Goal: Task Accomplishment & Management: Complete application form

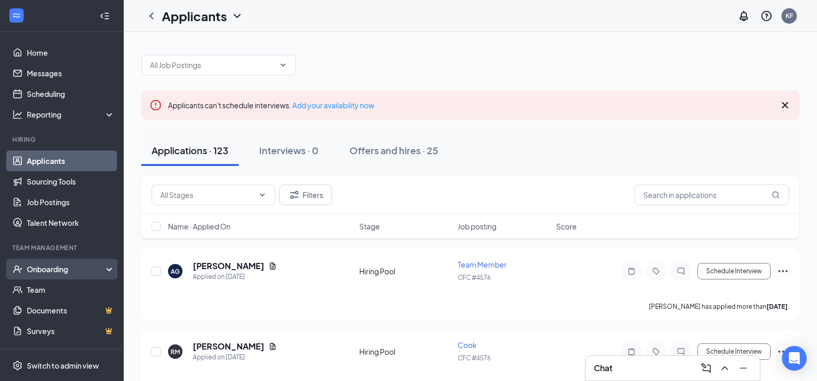
click at [88, 268] on div "Onboarding" at bounding box center [66, 269] width 79 height 10
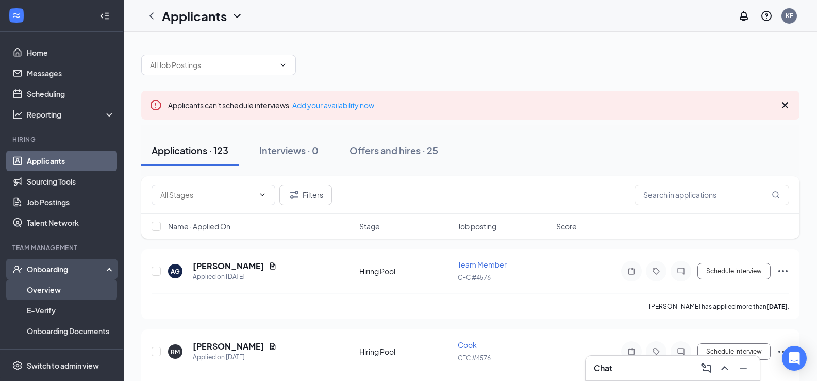
click at [63, 294] on link "Overview" at bounding box center [71, 289] width 88 height 21
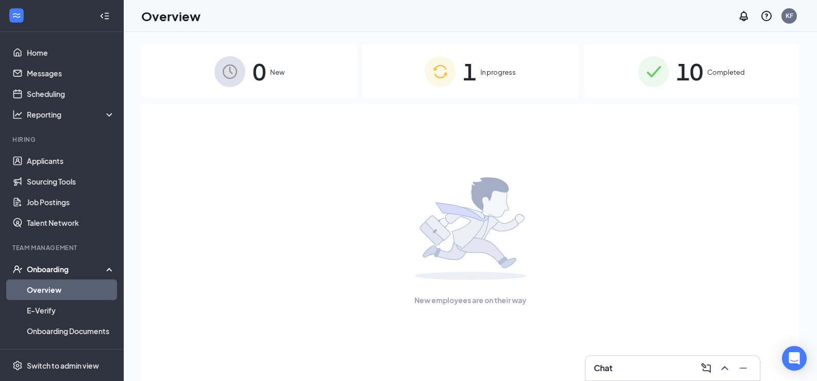
click at [454, 72] on img at bounding box center [440, 71] width 31 height 31
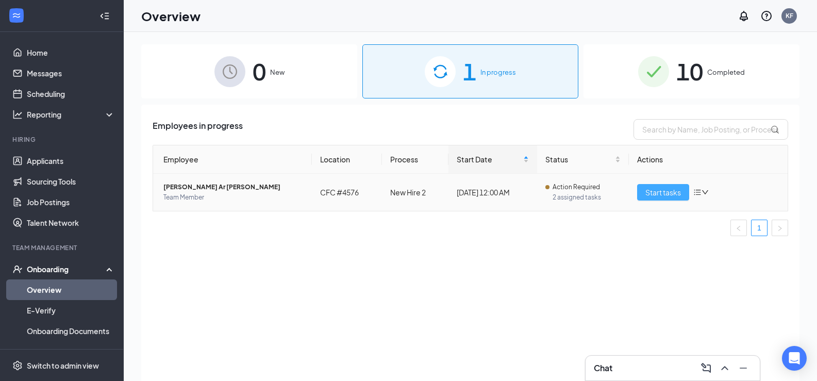
click at [665, 192] on span "Start tasks" at bounding box center [663, 192] width 36 height 11
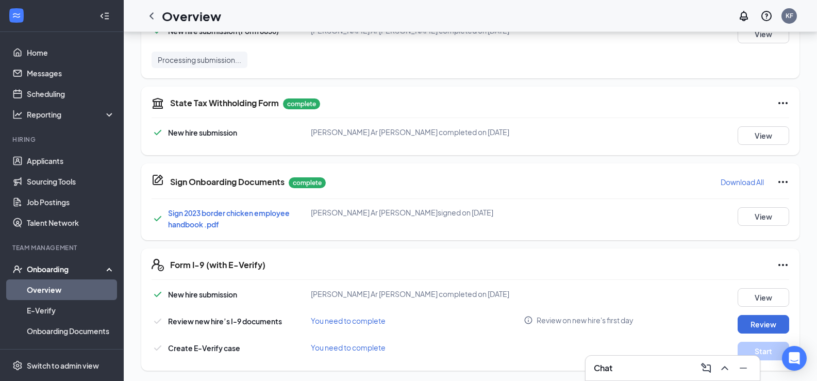
scroll to position [363, 0]
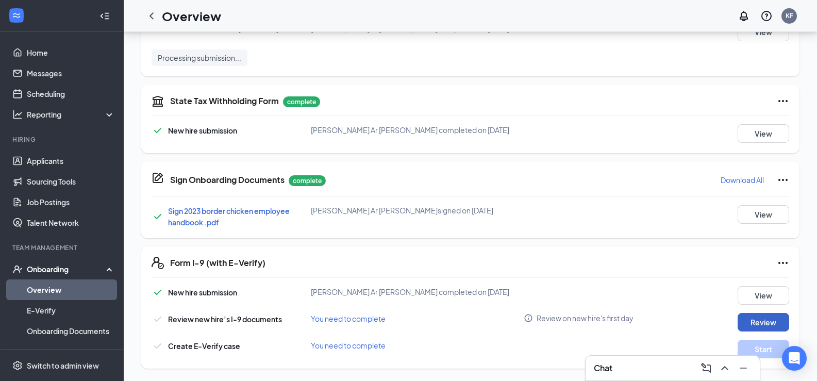
click at [759, 317] on button "Review" at bounding box center [764, 322] width 52 height 19
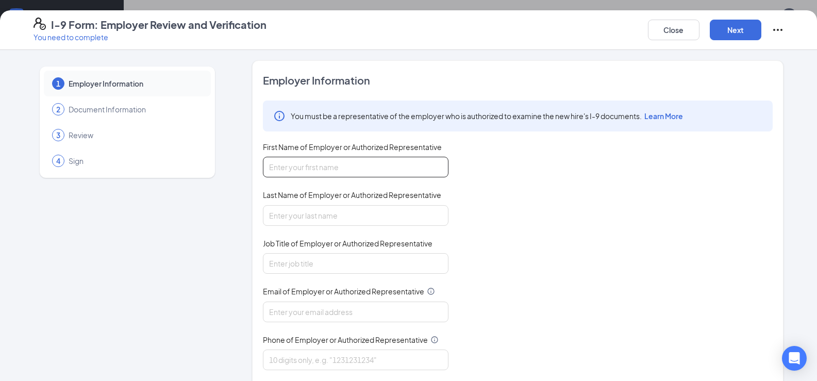
click at [305, 172] on input "First Name of Employer or Authorized Representative" at bounding box center [356, 167] width 186 height 21
type input "k"
type input "[PERSON_NAME]"
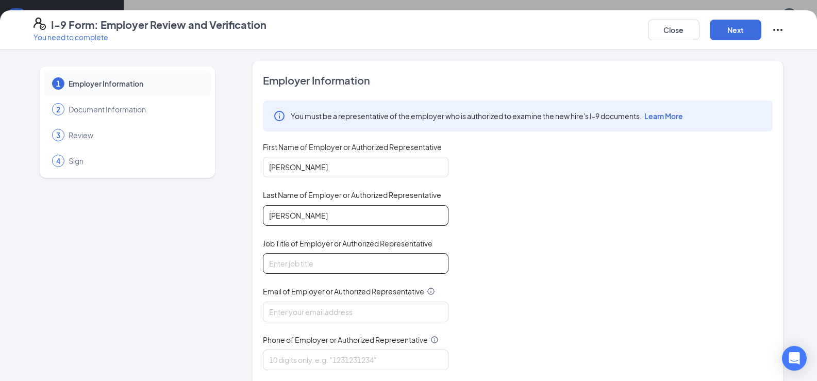
type input "[PERSON_NAME]"
click at [319, 261] on input "Job Title of Employer or Authorized Representative" at bounding box center [356, 263] width 186 height 21
type input "r"
type input "RGM"
click at [288, 314] on input "Email of Employer or Authorized Representative" at bounding box center [356, 312] width 186 height 21
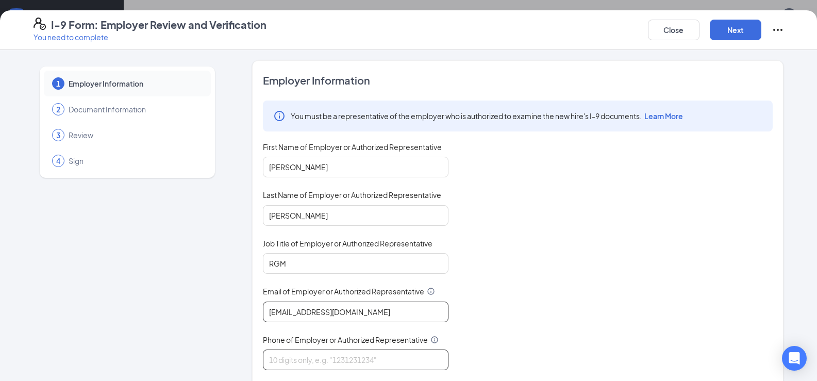
type input "[EMAIL_ADDRESS][DOMAIN_NAME]"
click at [372, 359] on input "Phone of Employer or Authorized Representative" at bounding box center [356, 359] width 186 height 21
type input "5207451460"
click at [553, 263] on div "You must be a representative of the employer who is authorized to examine the n…" at bounding box center [518, 236] width 510 height 270
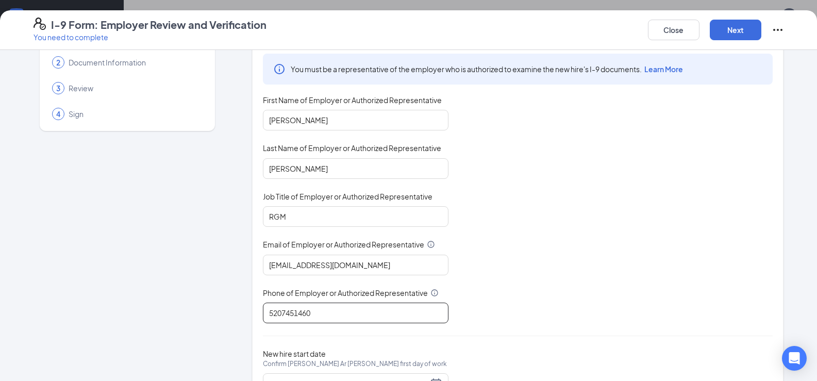
scroll to position [95, 0]
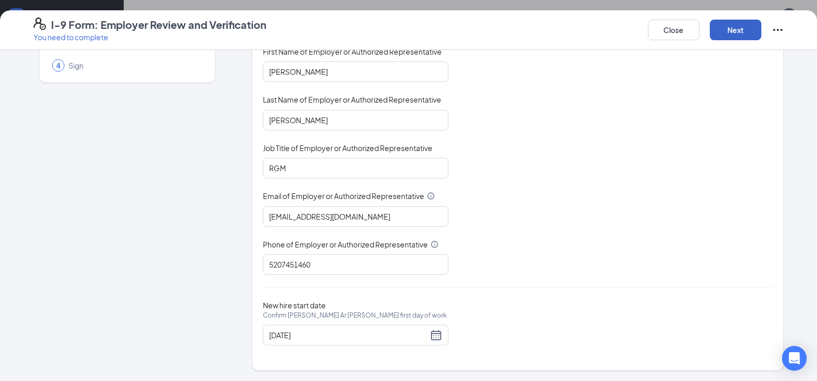
click at [736, 20] on button "Next" at bounding box center [736, 30] width 52 height 21
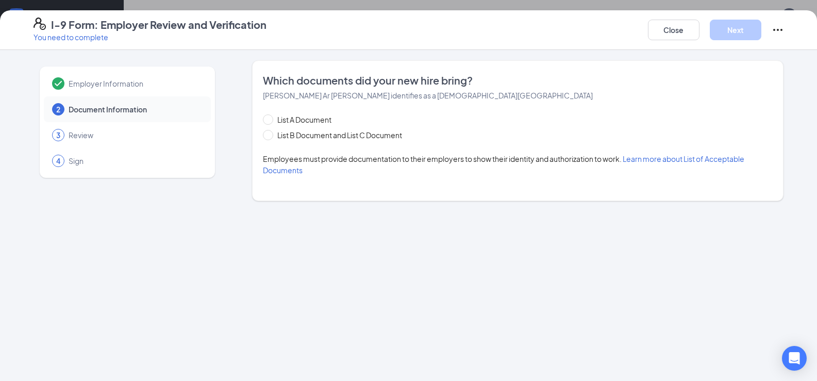
scroll to position [0, 0]
click at [303, 121] on span "List A Document" at bounding box center [304, 119] width 62 height 11
click at [270, 121] on input "List A Document" at bounding box center [266, 117] width 7 height 7
radio input "true"
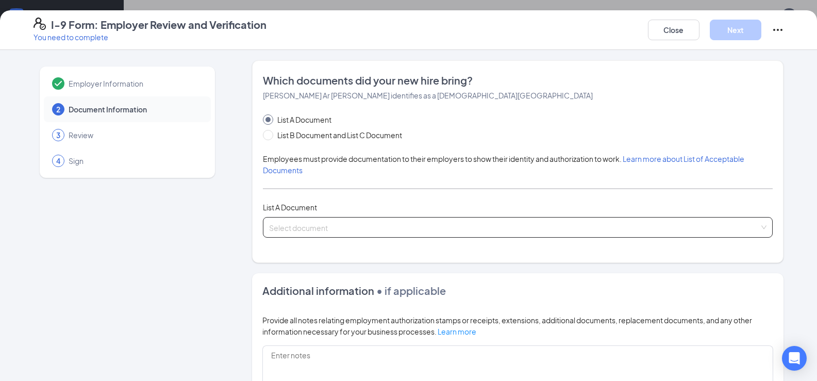
click at [334, 220] on input "search" at bounding box center [514, 225] width 490 height 15
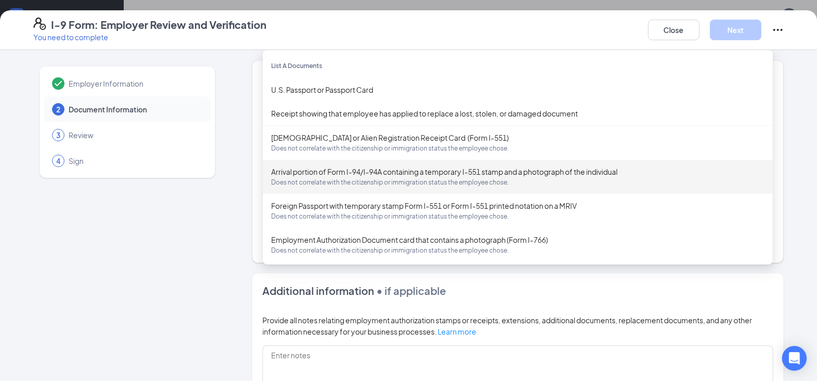
click at [141, 214] on div "Employer Information 2 Document Information 3 Review 4 Sign" at bounding box center [128, 292] width 188 height 465
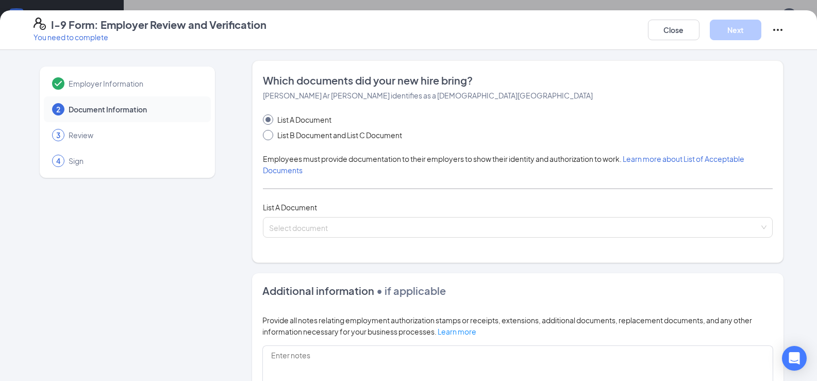
click at [338, 134] on span "List B Document and List C Document" at bounding box center [339, 134] width 133 height 11
click at [270, 134] on input "List B Document and List C Document" at bounding box center [266, 133] width 7 height 7
radio input "true"
radio input "false"
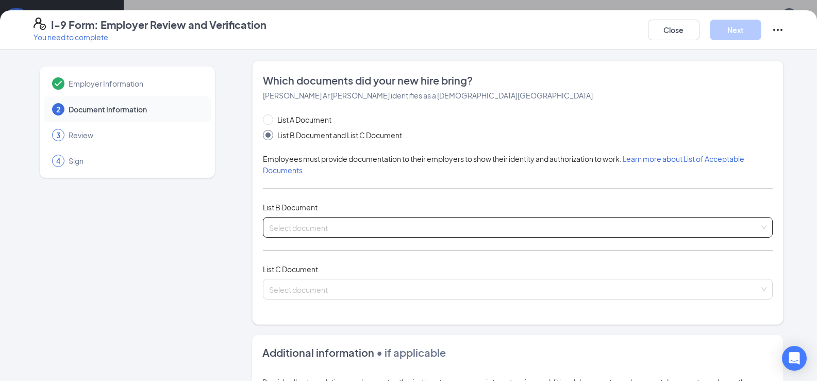
click at [301, 222] on input "search" at bounding box center [514, 225] width 490 height 15
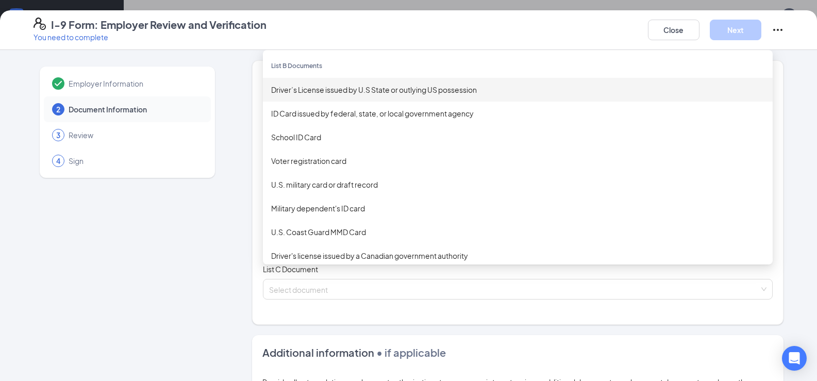
click at [321, 89] on div "Driver’s License issued by U.S State or outlying US possession" at bounding box center [517, 89] width 493 height 11
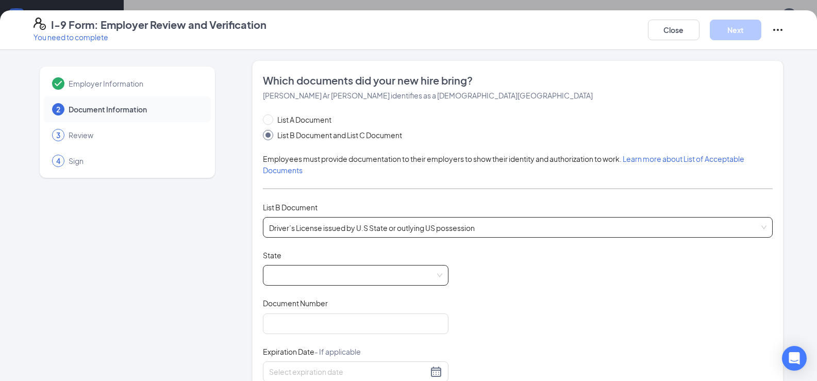
click at [313, 271] on span at bounding box center [355, 275] width 173 height 20
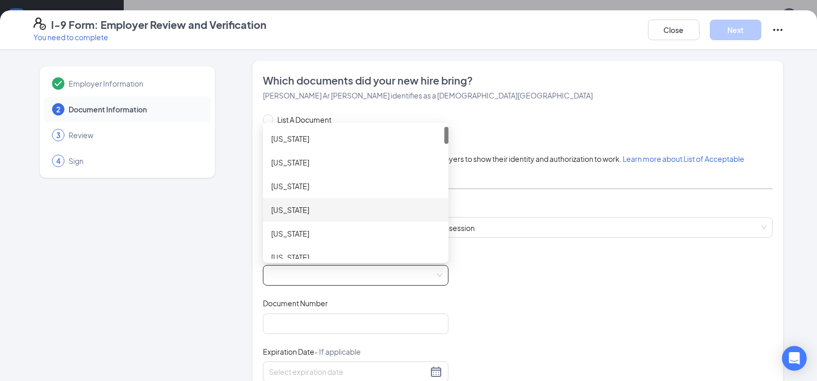
click at [320, 206] on div "[US_STATE]" at bounding box center [355, 209] width 169 height 11
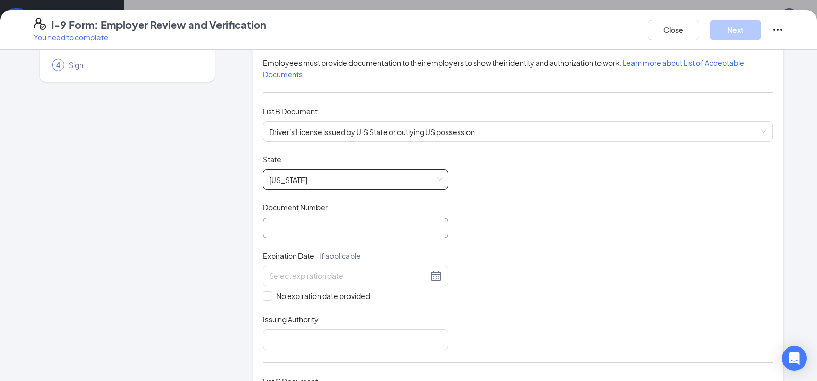
scroll to position [103, 0]
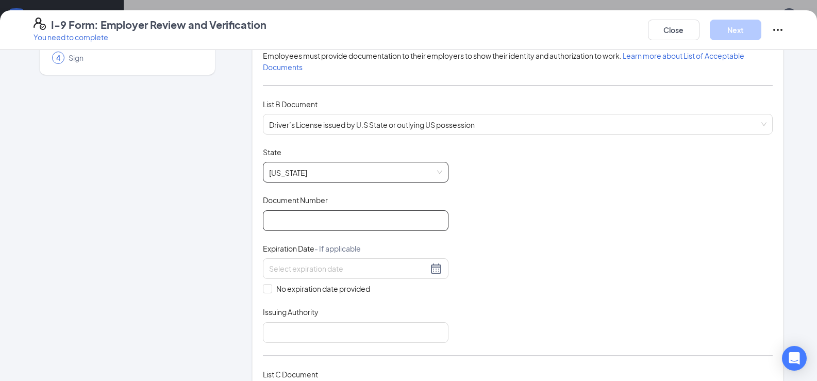
click at [328, 218] on input "Document Number" at bounding box center [356, 220] width 186 height 21
type input "D07258056"
click at [365, 270] on input at bounding box center [348, 268] width 159 height 11
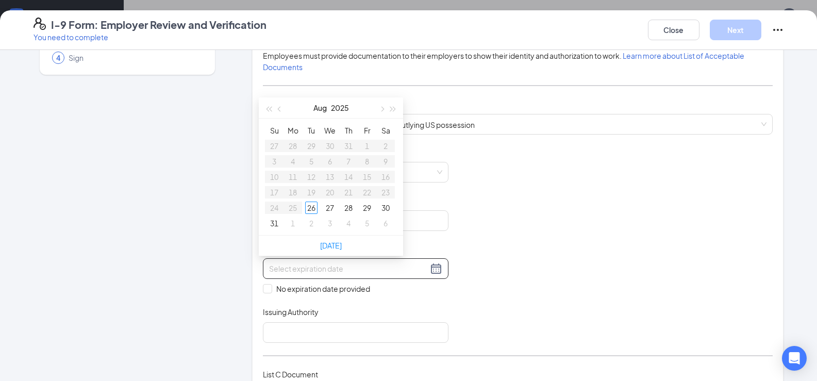
type input "[DATE]"
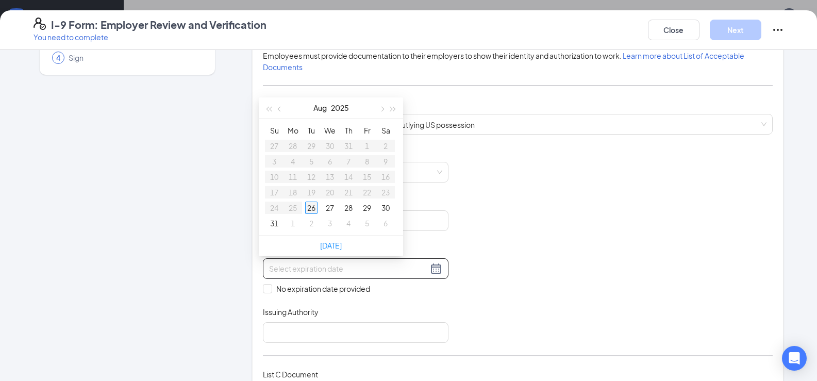
type input "[DATE]"
click at [538, 300] on div "Document Title Driver’s License issued by U.S State or outlying US possession S…" at bounding box center [518, 245] width 510 height 196
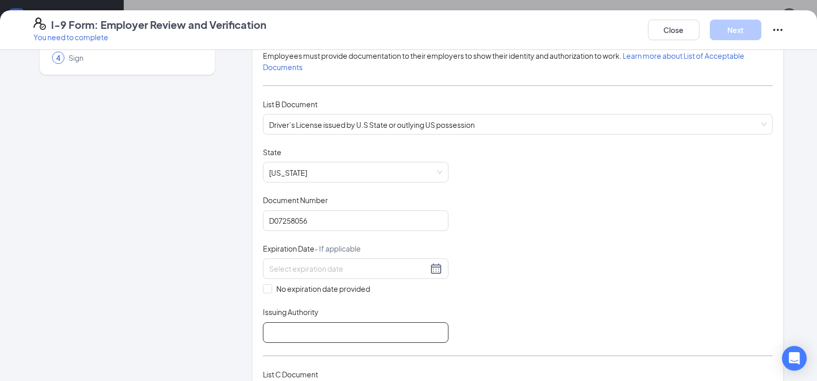
click at [355, 335] on input "Issuing Authority" at bounding box center [356, 332] width 186 height 21
type input "d"
type input "DMV"
click at [589, 290] on div "Document Title Driver’s License issued by U.S State or outlying US possession S…" at bounding box center [518, 245] width 510 height 196
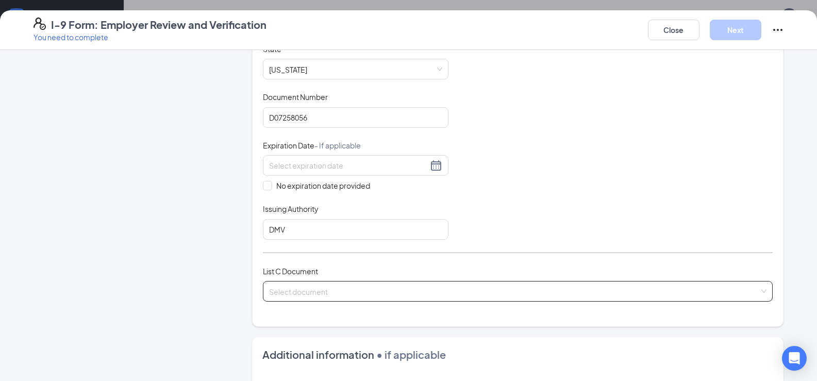
click at [288, 292] on input "search" at bounding box center [514, 288] width 490 height 15
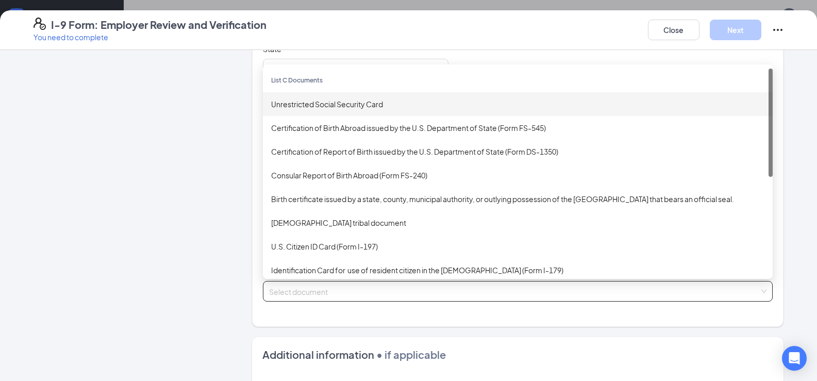
click at [330, 95] on div "Unrestricted Social Security Card" at bounding box center [518, 104] width 510 height 24
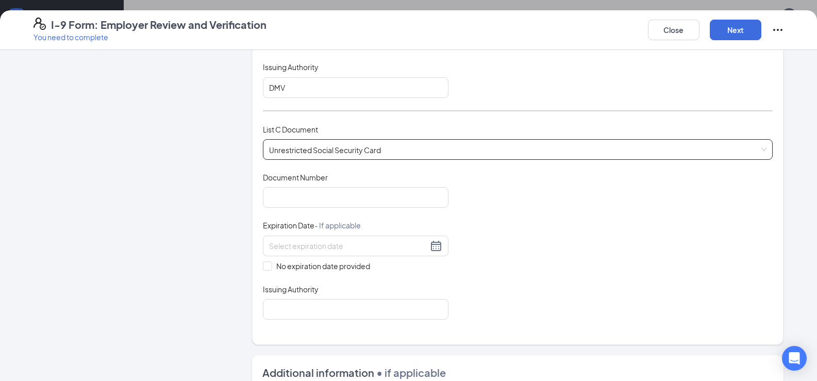
scroll to position [361, 0]
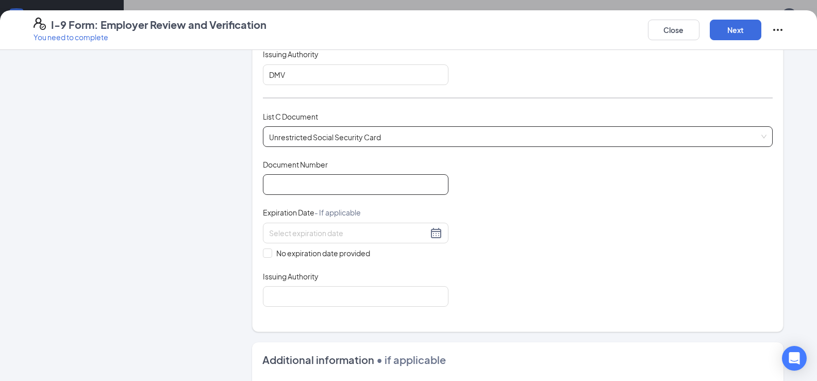
click at [337, 179] on input "Document Number" at bounding box center [356, 184] width 186 height 21
drag, startPoint x: 293, startPoint y: 252, endPoint x: 308, endPoint y: 227, distance: 29.2
click at [295, 251] on span "No expiration date provided" at bounding box center [323, 252] width 102 height 11
click at [272, 257] on span "No expiration date provided" at bounding box center [323, 252] width 102 height 11
click at [270, 256] on input "No expiration date provided" at bounding box center [266, 251] width 7 height 7
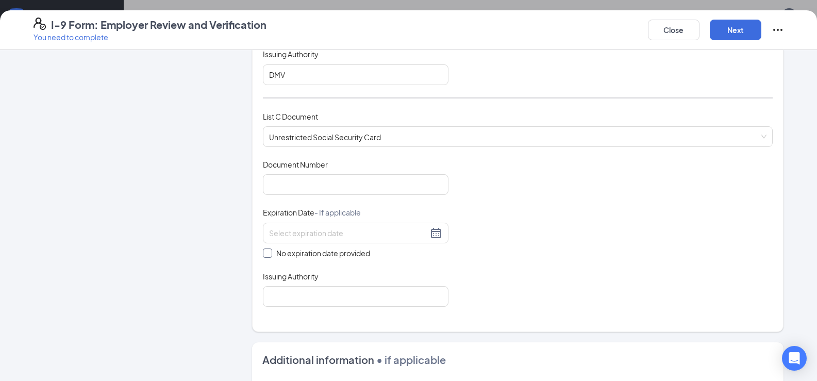
checkbox input "true"
click at [350, 180] on input "Document Number" at bounding box center [356, 184] width 186 height 21
type input "764303254"
click at [375, 296] on input "Issuing Authority" at bounding box center [356, 298] width 186 height 21
type input "social security"
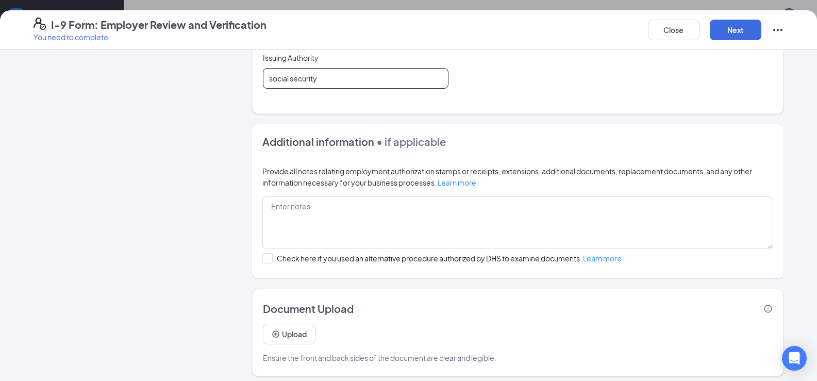
scroll to position [587, 0]
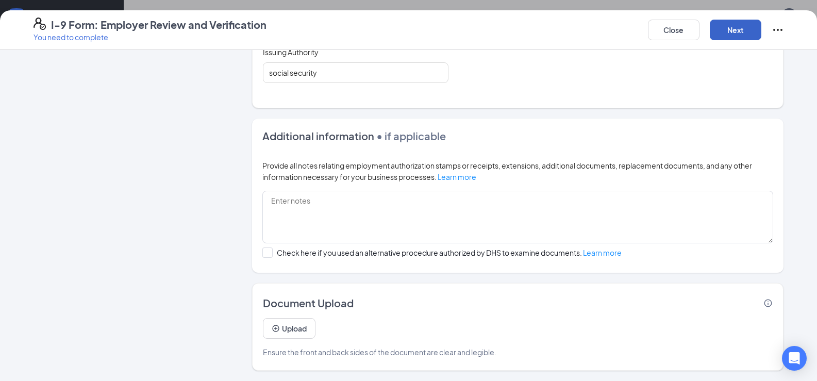
click at [748, 34] on button "Next" at bounding box center [736, 30] width 52 height 21
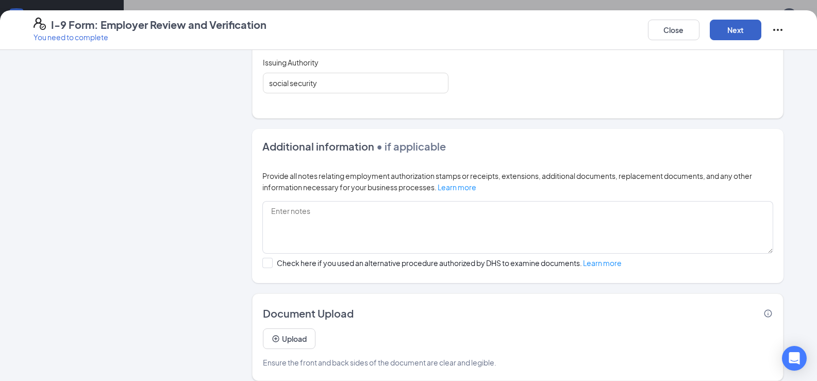
click at [713, 36] on button "Next" at bounding box center [736, 30] width 52 height 21
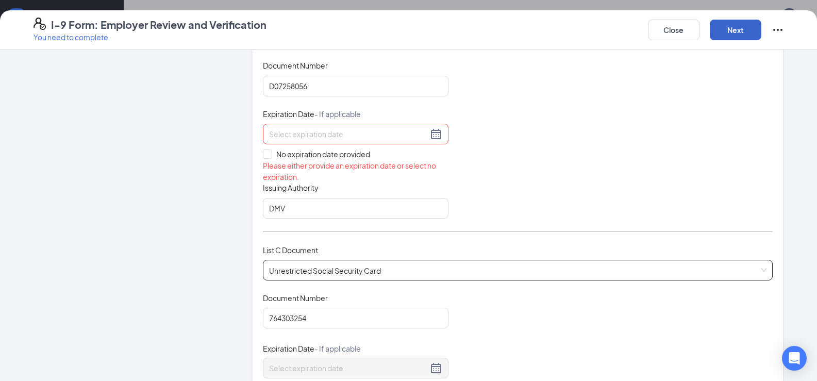
scroll to position [236, 0]
click at [334, 137] on input at bounding box center [348, 135] width 159 height 11
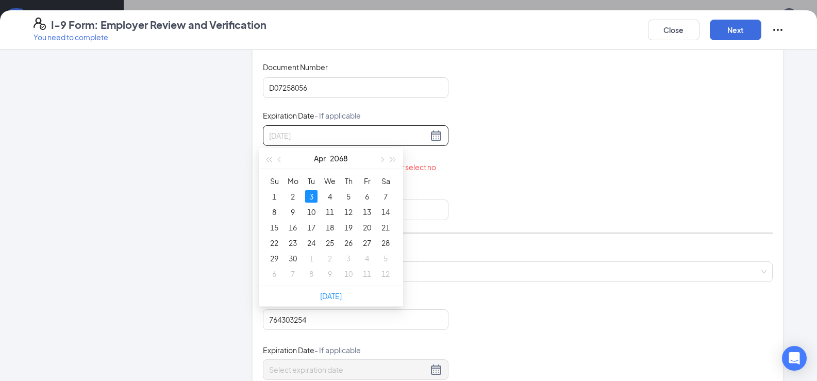
click at [312, 194] on div "3" at bounding box center [311, 196] width 12 height 12
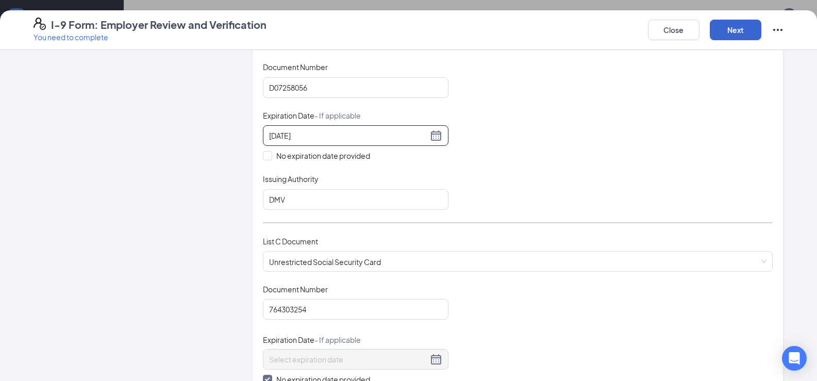
type input "[DATE]"
click at [722, 32] on button "Next" at bounding box center [736, 30] width 52 height 21
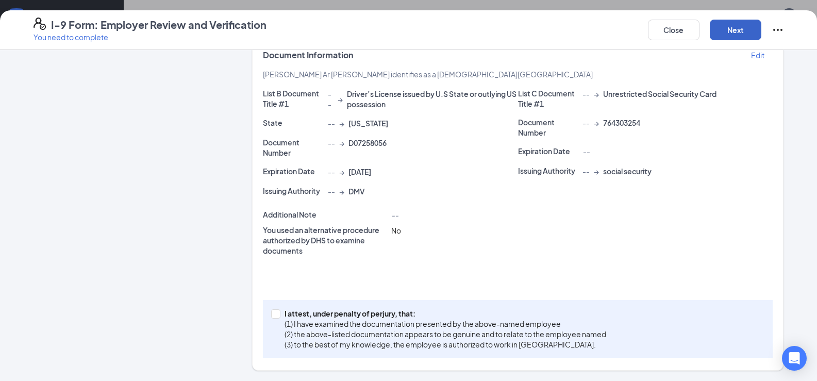
click at [722, 32] on button "Next" at bounding box center [736, 30] width 52 height 21
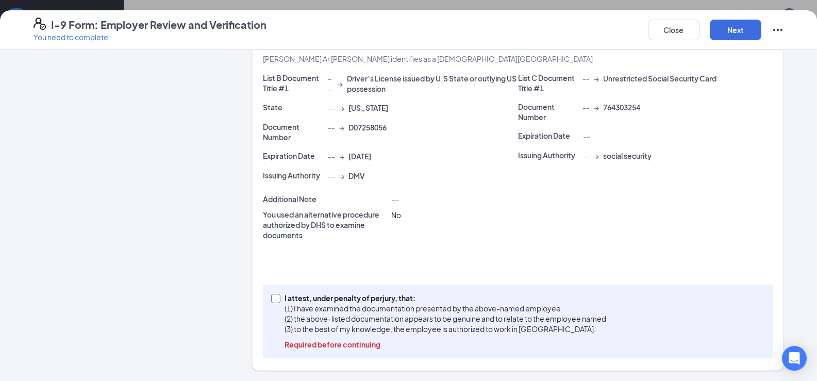
click at [288, 304] on p "(1) I have examined the documentation presented by the above-named employee" at bounding box center [446, 308] width 322 height 10
click at [278, 301] on input "I attest, under penalty of [PERSON_NAME], that: (1) I have examined the documen…" at bounding box center [274, 297] width 7 height 7
checkbox input "true"
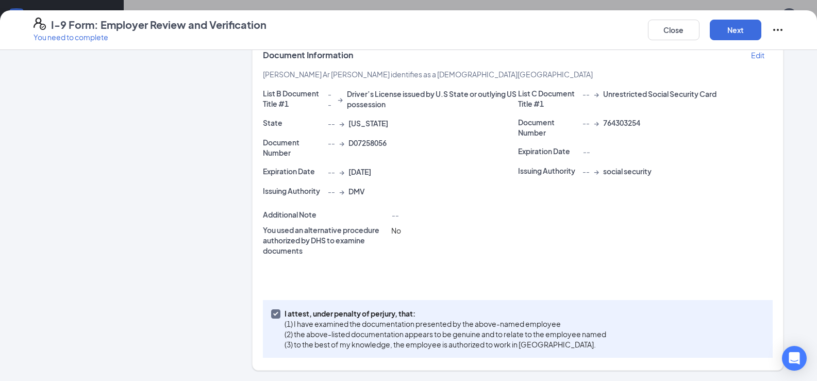
scroll to position [217, 0]
click at [750, 34] on button "Next" at bounding box center [736, 30] width 52 height 21
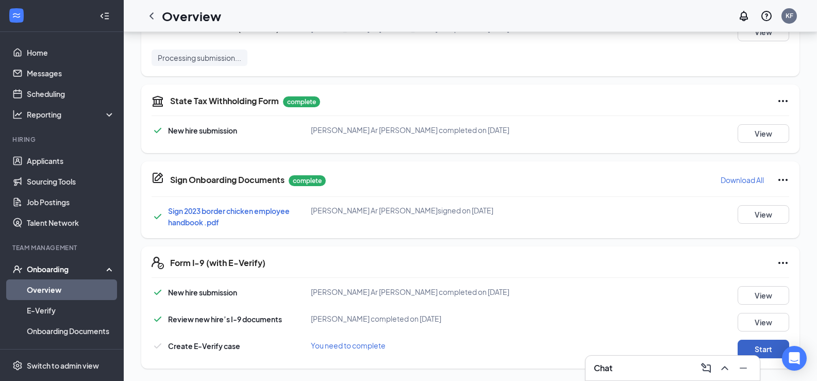
click at [770, 347] on button "Start" at bounding box center [764, 349] width 52 height 19
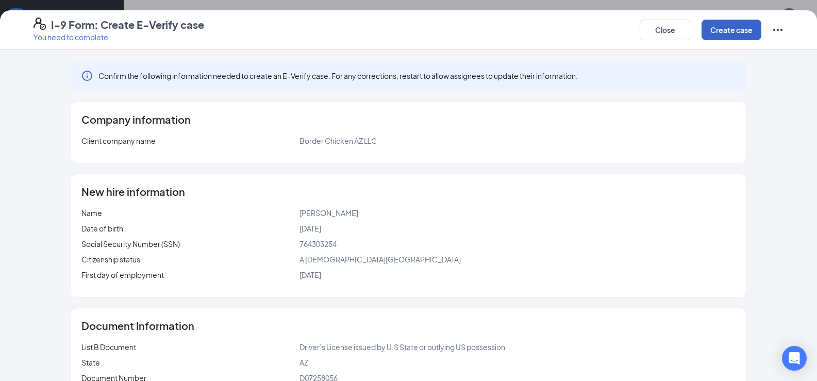
click at [725, 35] on button "Create case" at bounding box center [732, 30] width 60 height 21
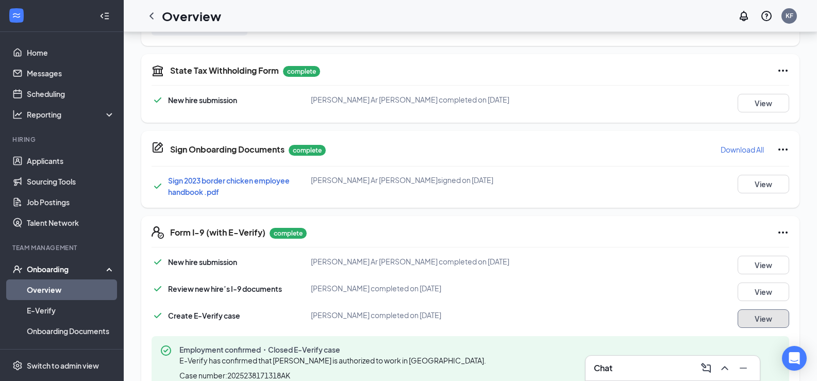
scroll to position [424, 0]
